Goal: Check status

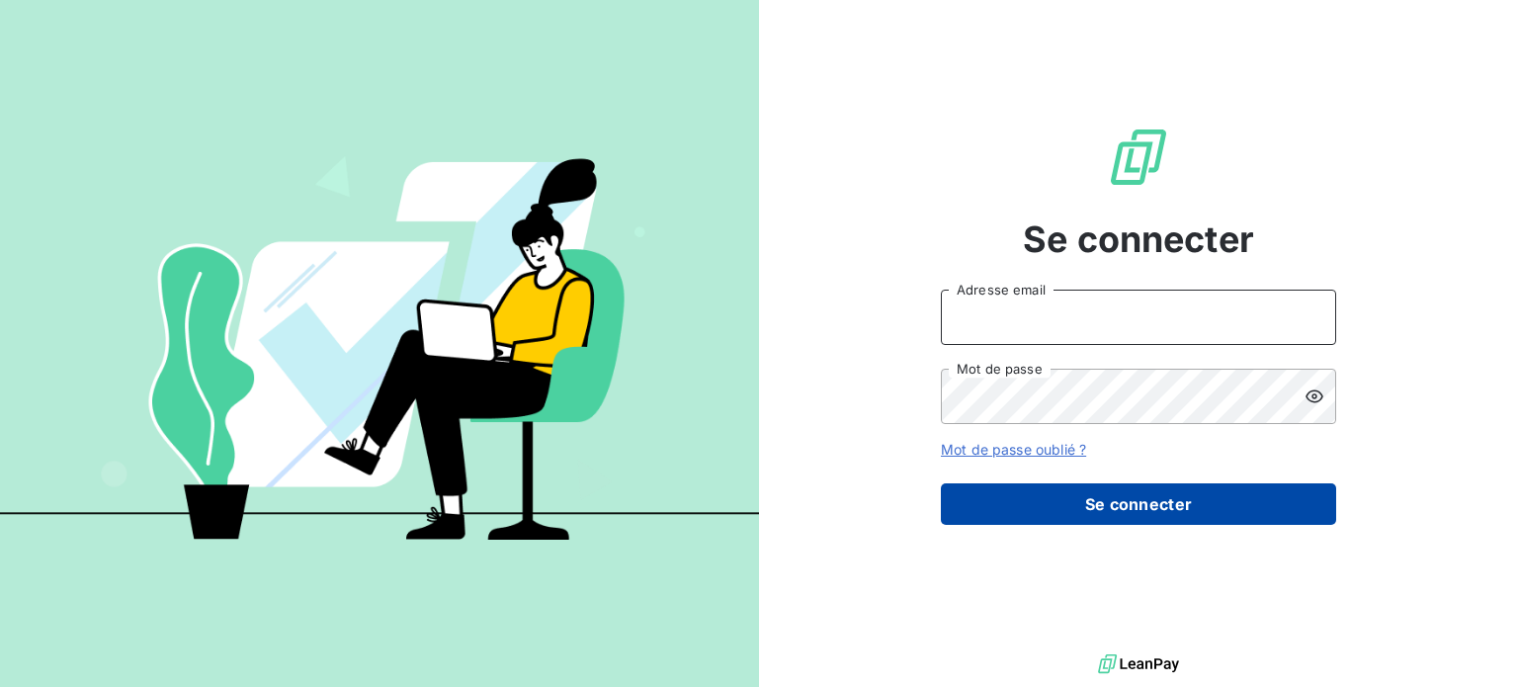
type input "[EMAIL_ADDRESS][PERSON_NAME][DOMAIN_NAME]"
click at [1122, 510] on button "Se connecter" at bounding box center [1138, 504] width 395 height 42
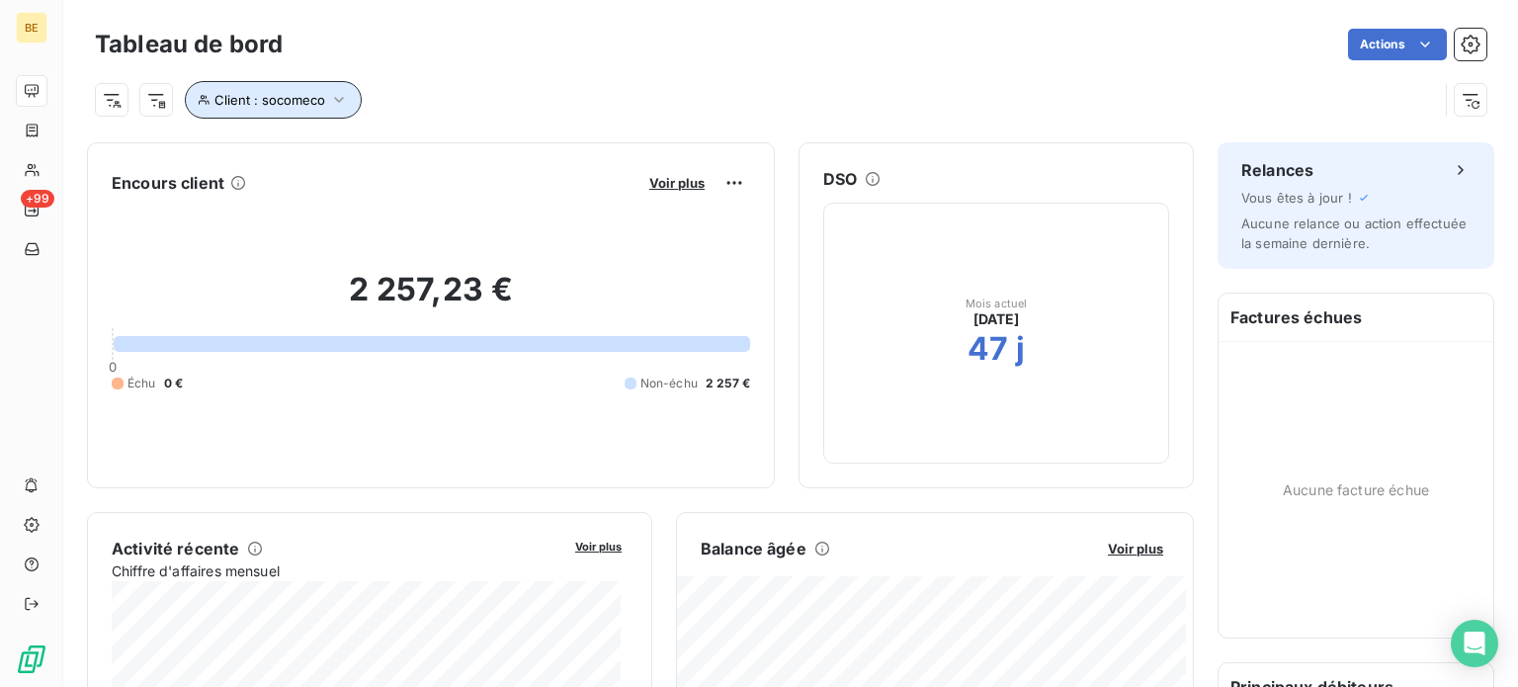
click at [342, 100] on icon "button" at bounding box center [339, 100] width 20 height 20
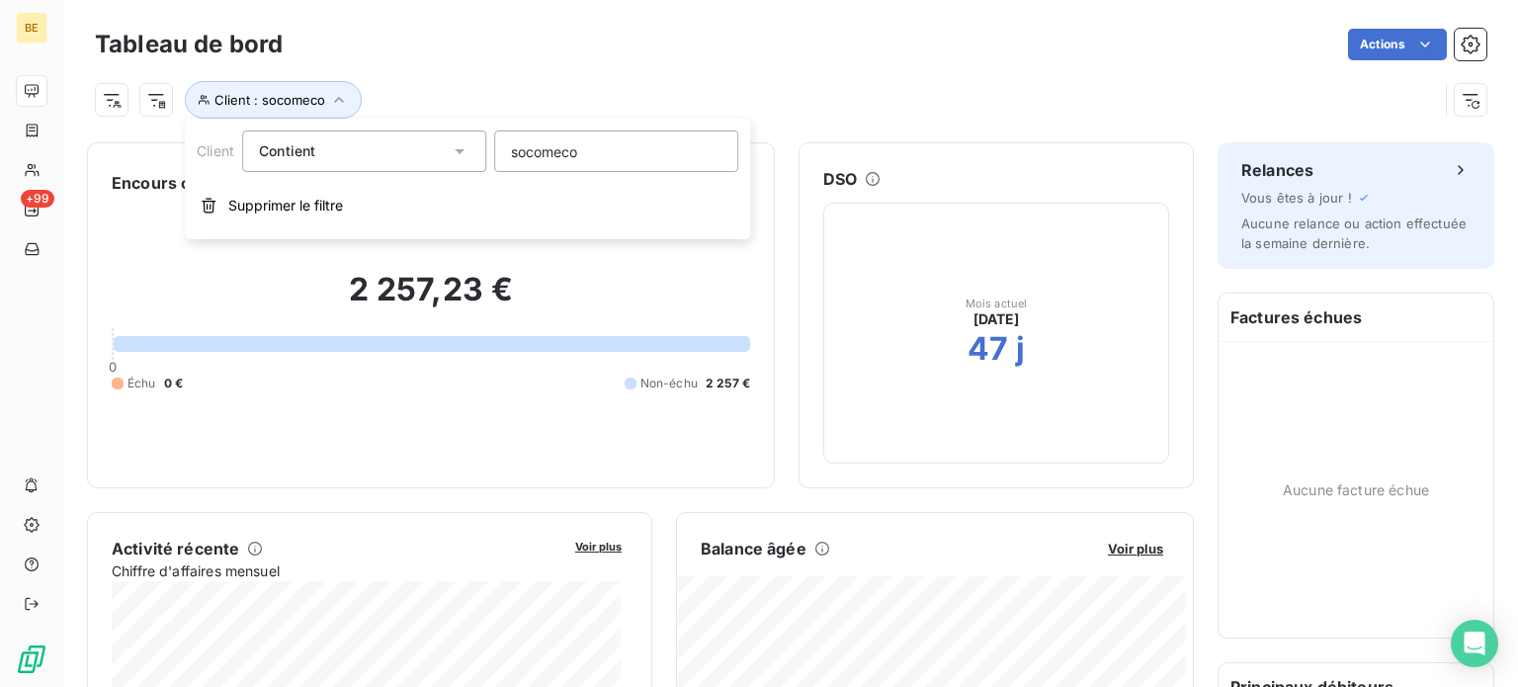
drag, startPoint x: 600, startPoint y: 154, endPoint x: 492, endPoint y: 146, distance: 108.0
click at [492, 146] on div "Client Contient like socomeco" at bounding box center [467, 151] width 541 height 42
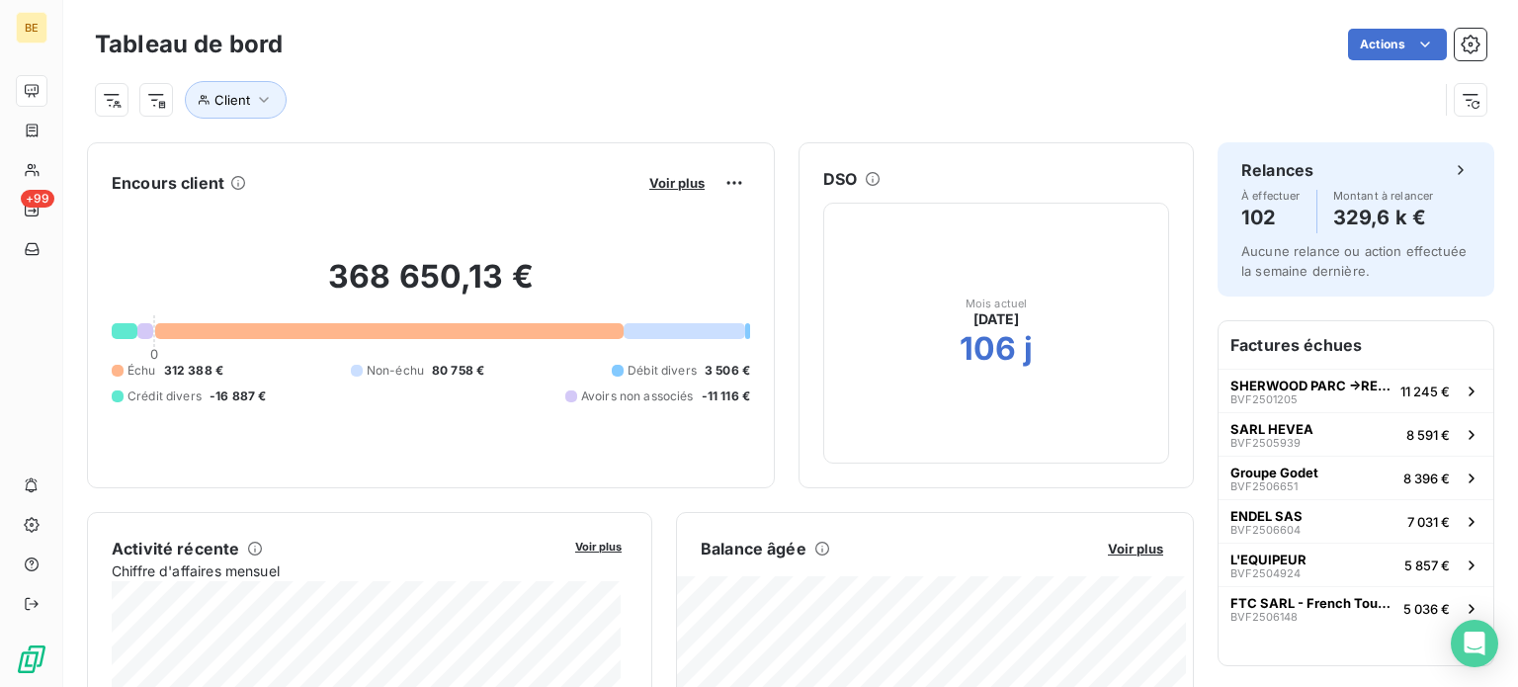
click at [656, 51] on div "Actions" at bounding box center [896, 45] width 1180 height 32
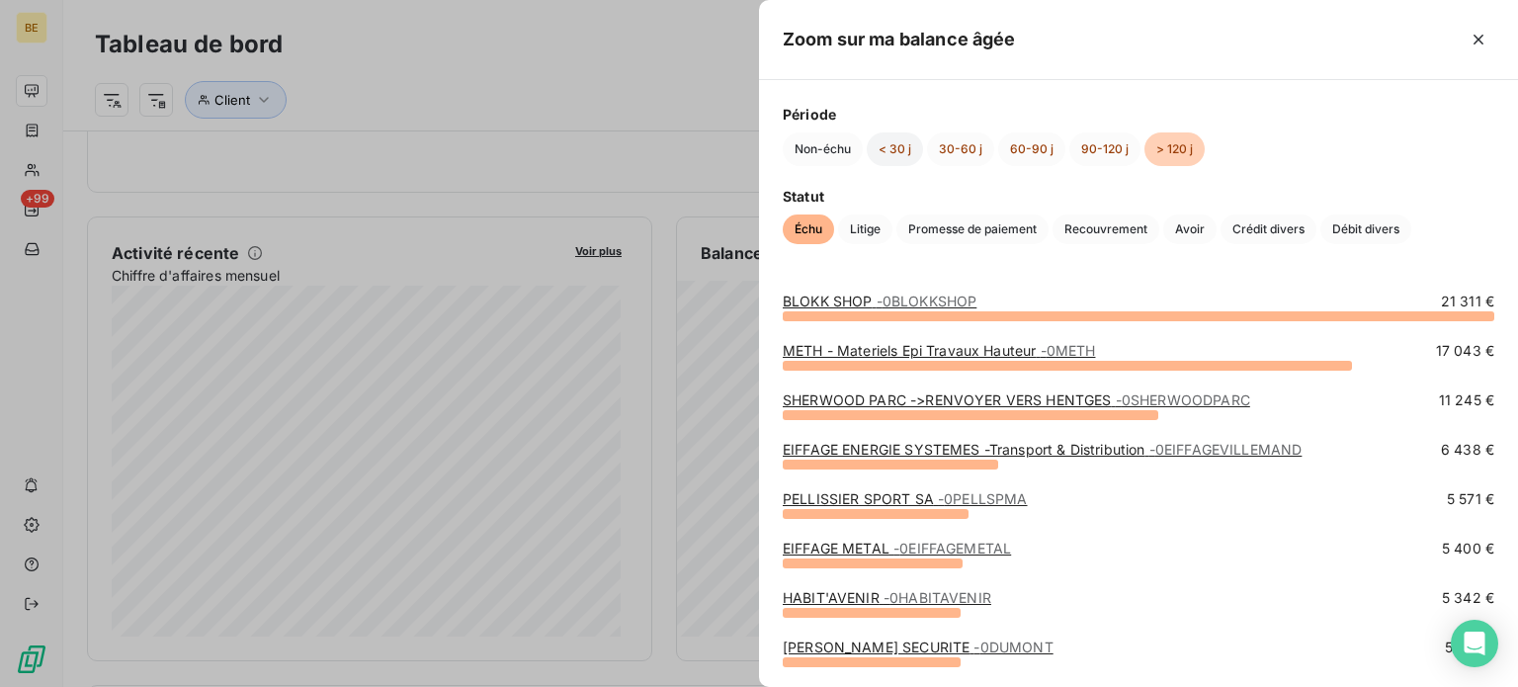
click at [905, 140] on button "< 30 j" at bounding box center [895, 149] width 56 height 34
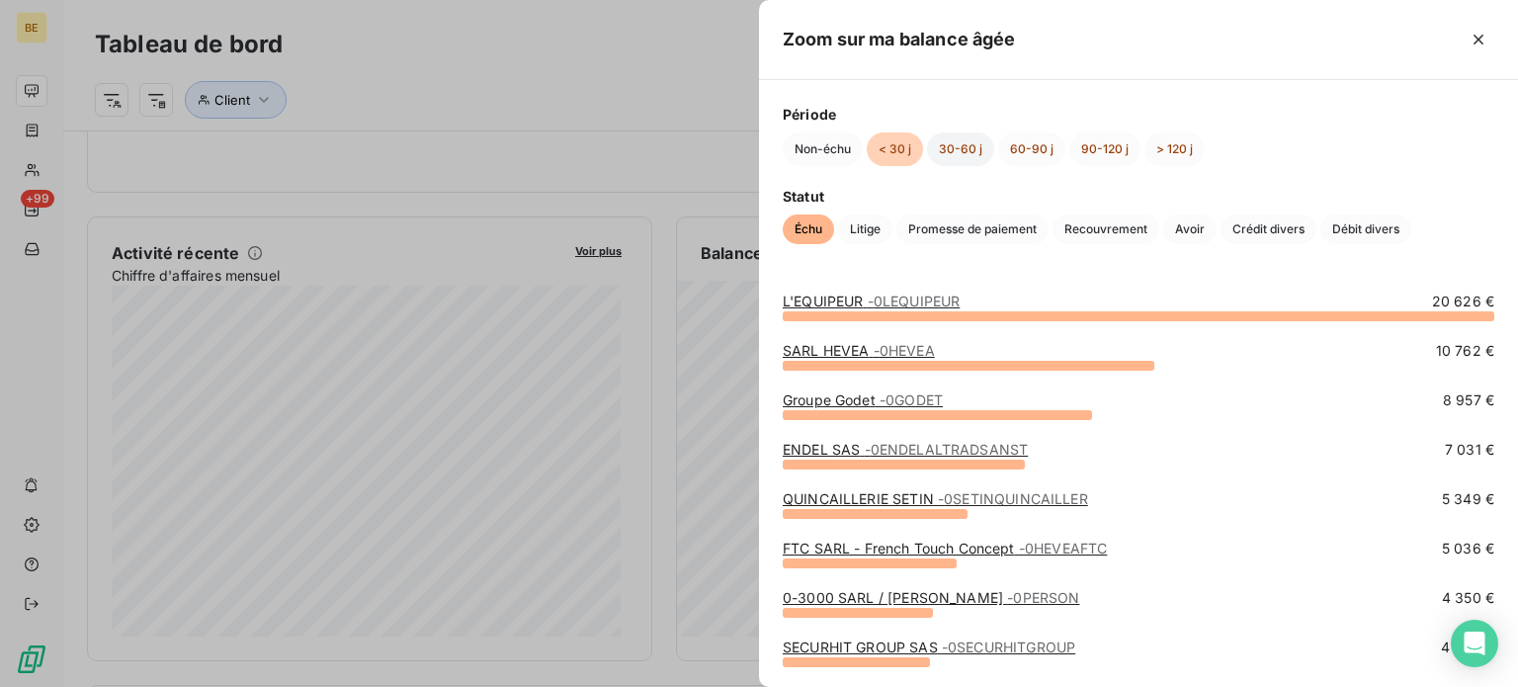
click at [949, 142] on button "30-60 j" at bounding box center [960, 149] width 67 height 34
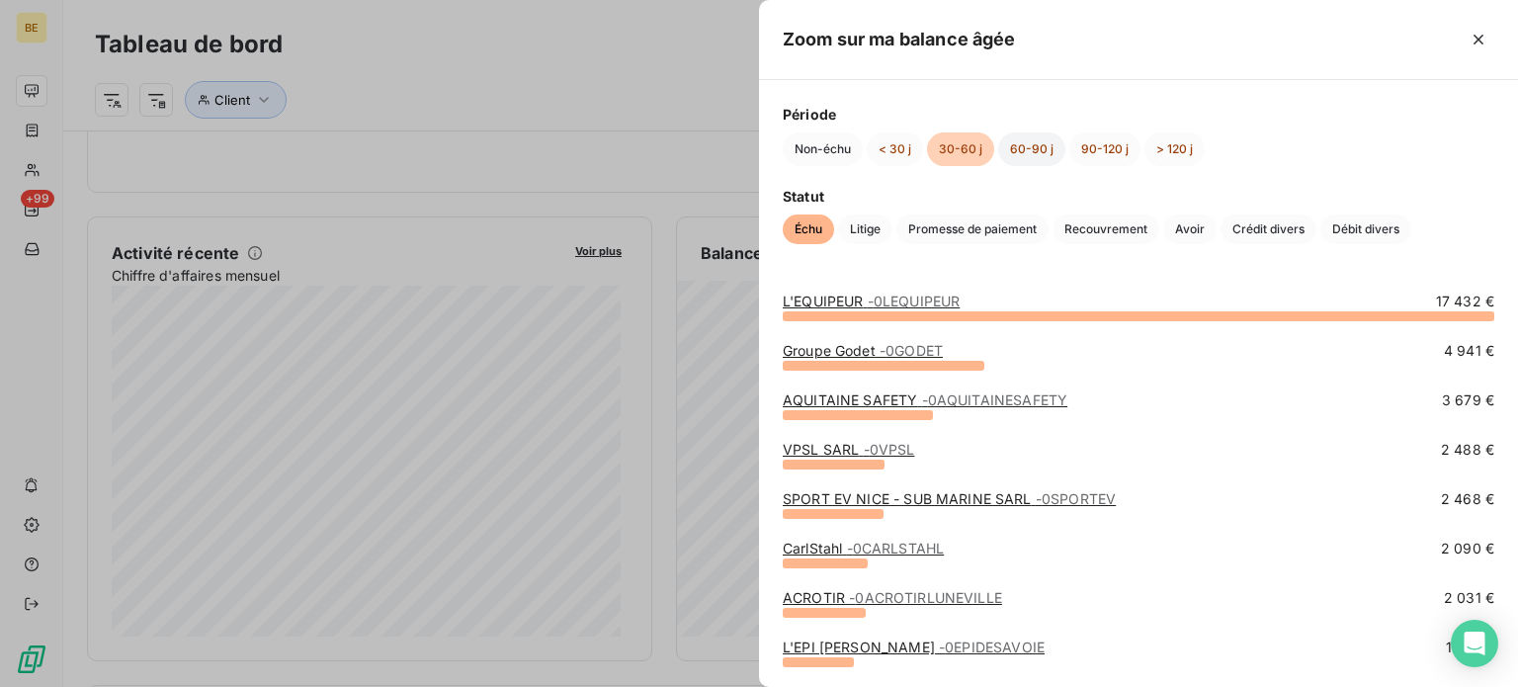
click at [1036, 160] on button "60-90 j" at bounding box center [1031, 149] width 67 height 34
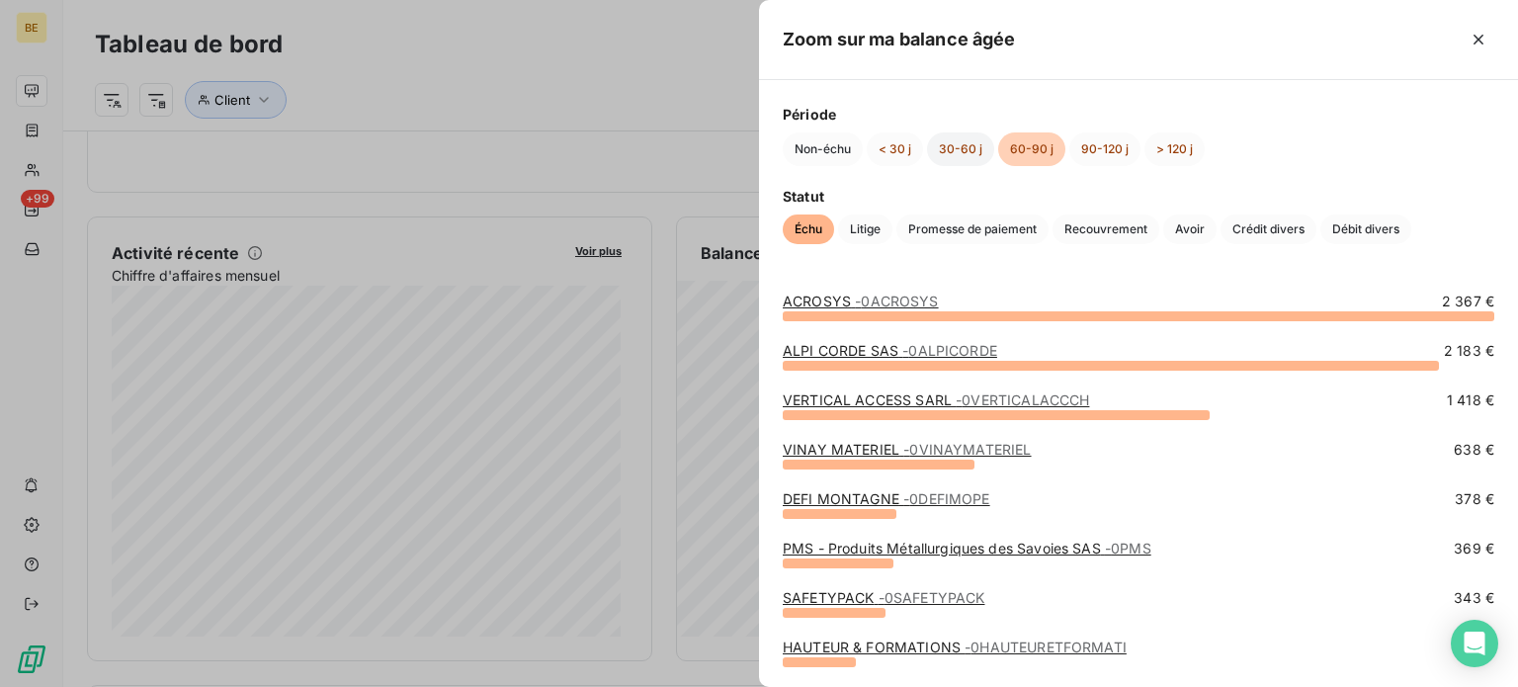
click at [955, 159] on button "30-60 j" at bounding box center [960, 149] width 67 height 34
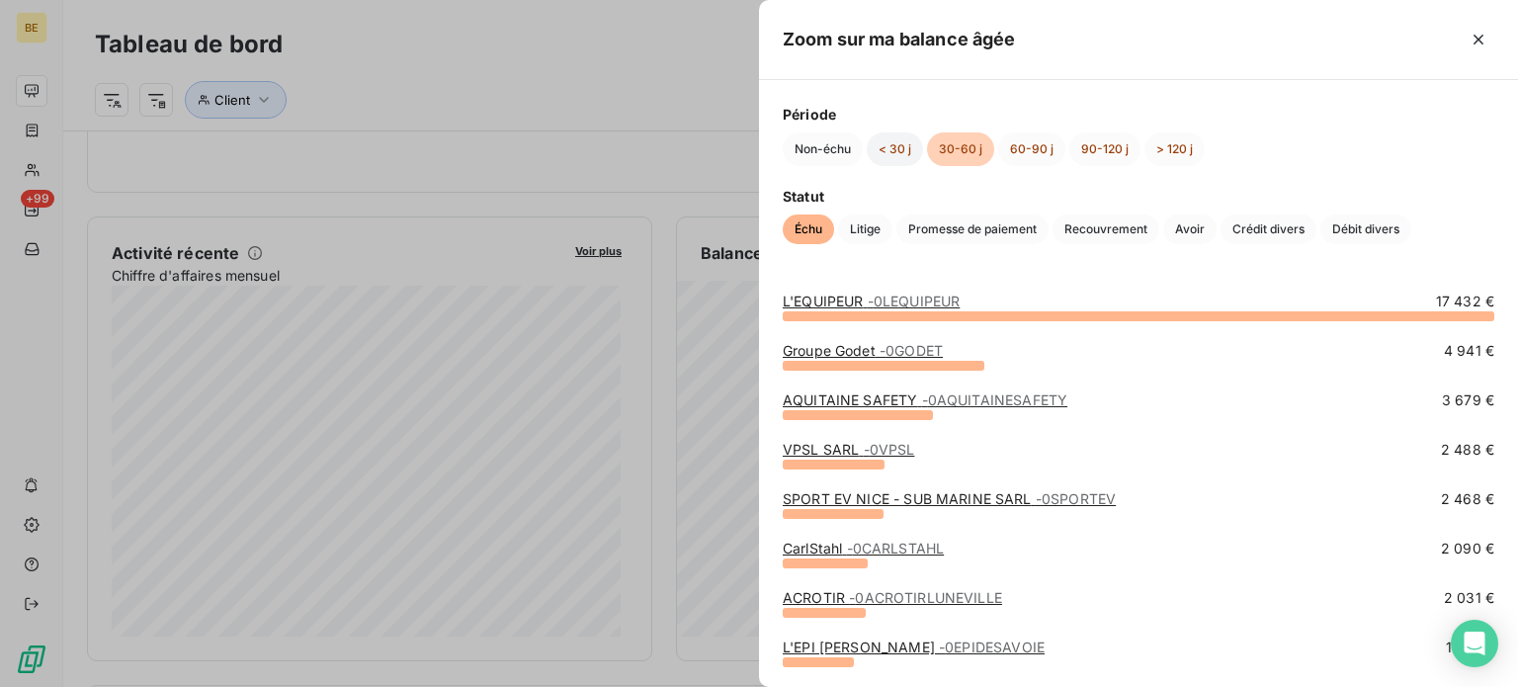
click at [889, 148] on button "< 30 j" at bounding box center [895, 149] width 56 height 34
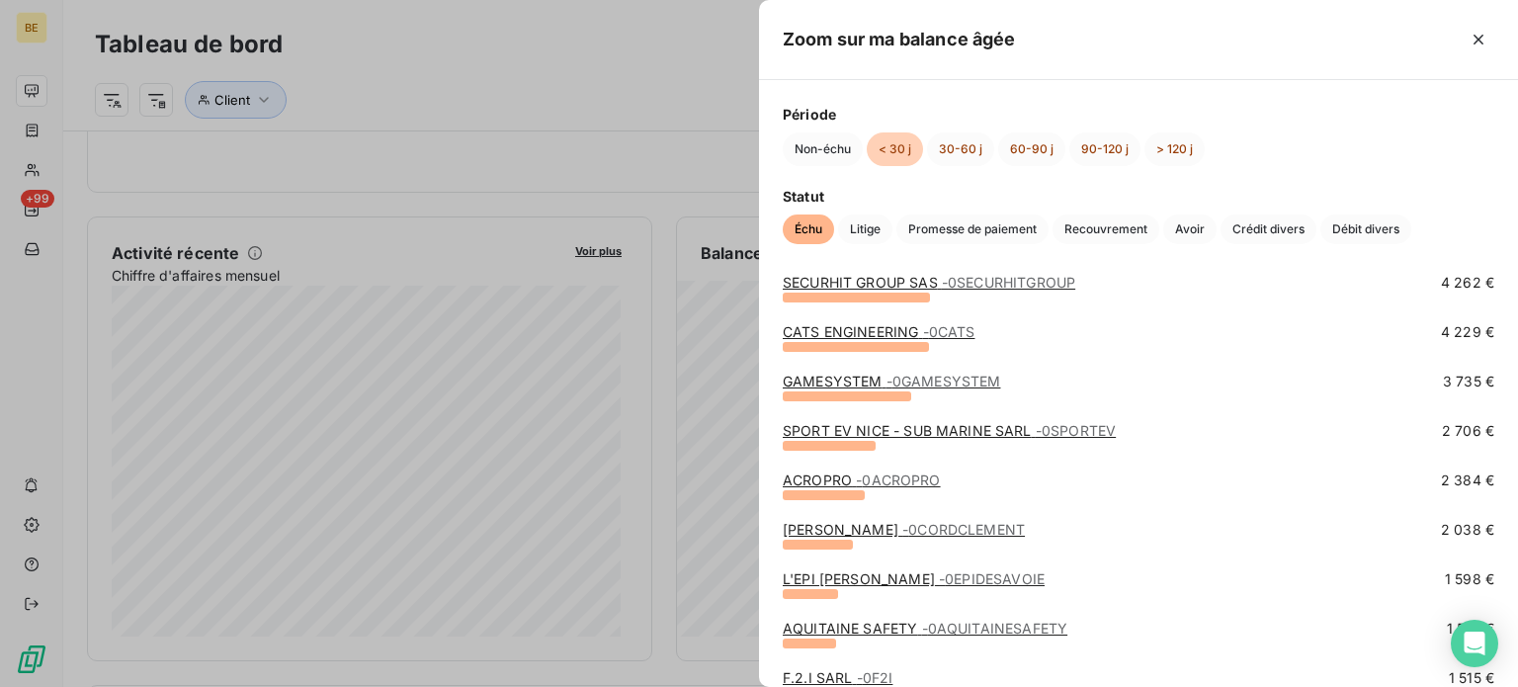
scroll to position [791, 0]
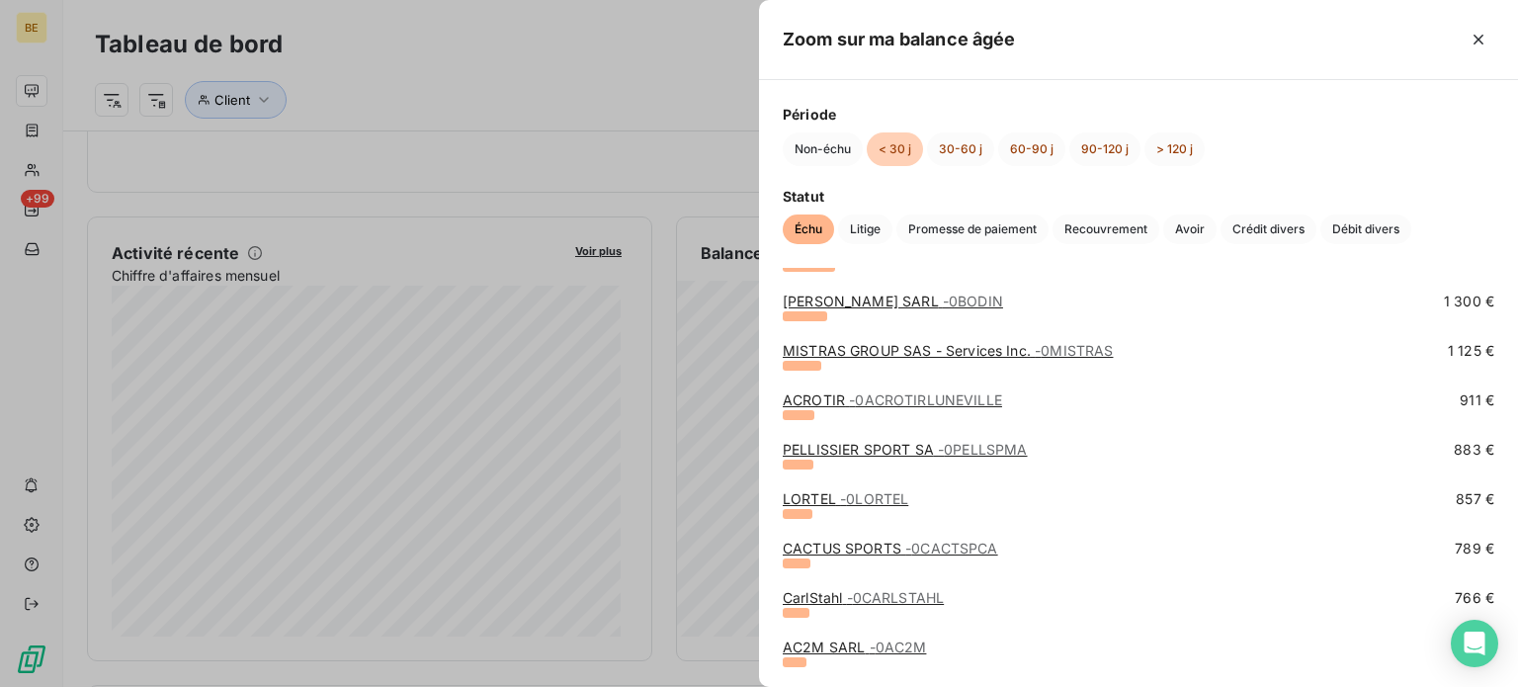
click at [856, 541] on link "CACTUS SPORTS - 0CACTSPCA" at bounding box center [890, 548] width 215 height 17
